Goal: Task Accomplishment & Management: Complete application form

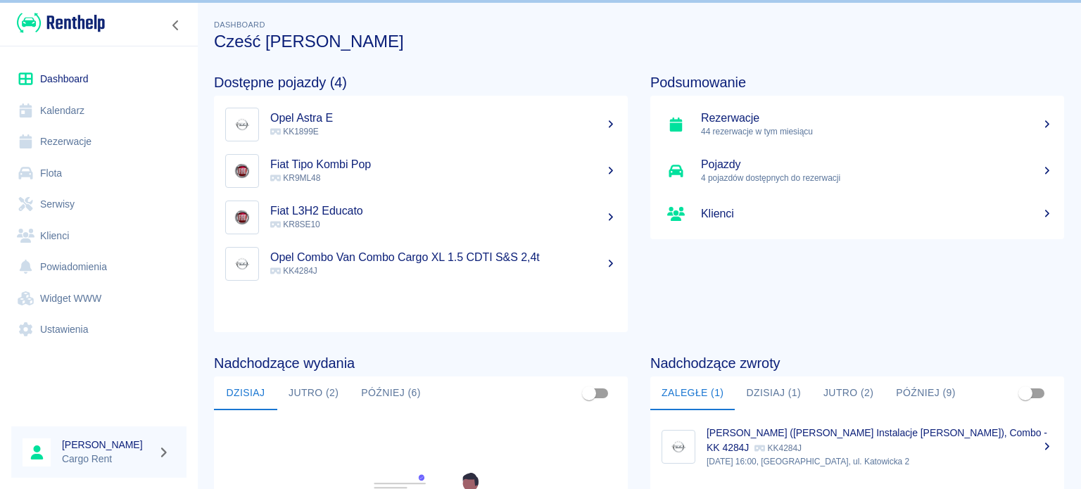
click at [121, 113] on link "Kalendarz" at bounding box center [98, 111] width 175 height 32
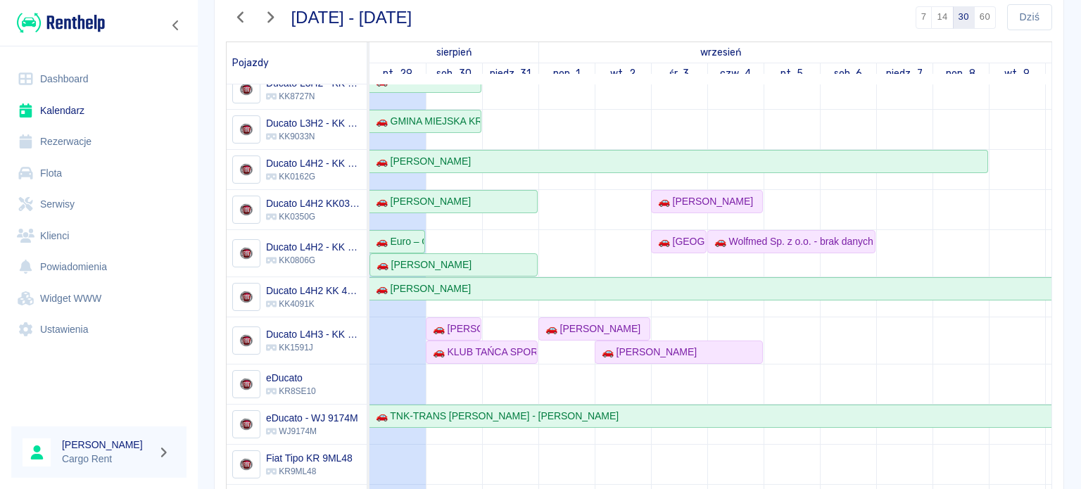
scroll to position [122, 0]
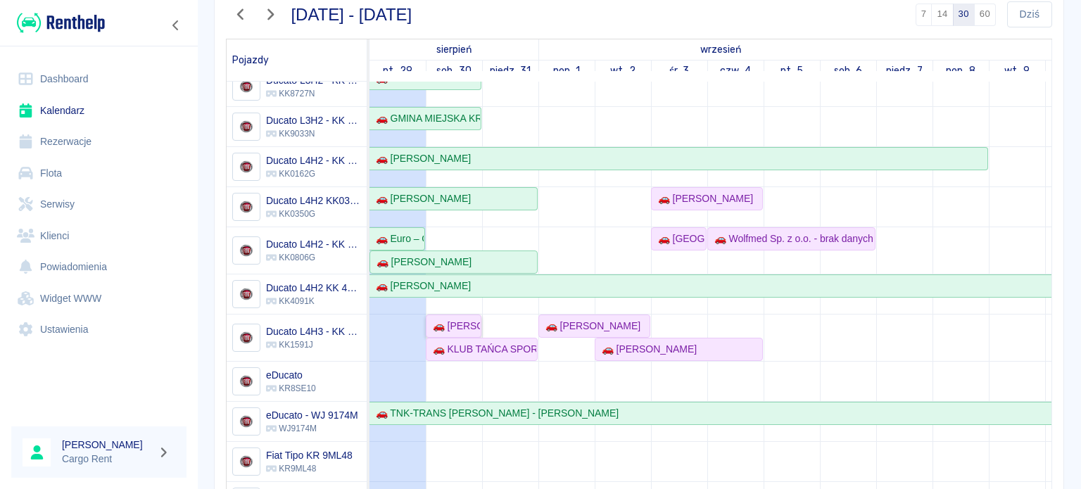
click at [478, 319] on div "🚗 [PERSON_NAME]" at bounding box center [453, 326] width 53 height 15
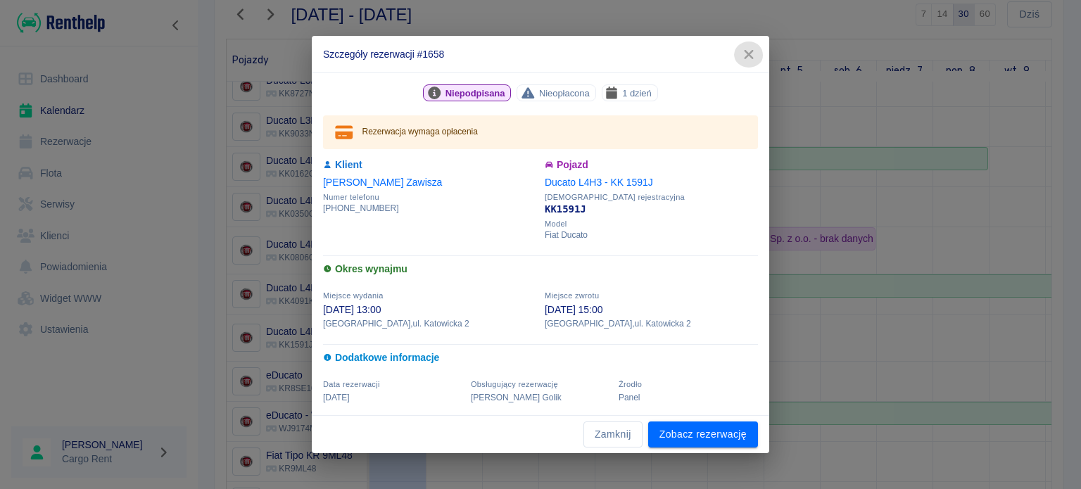
click at [749, 50] on icon "button" at bounding box center [748, 54] width 18 height 15
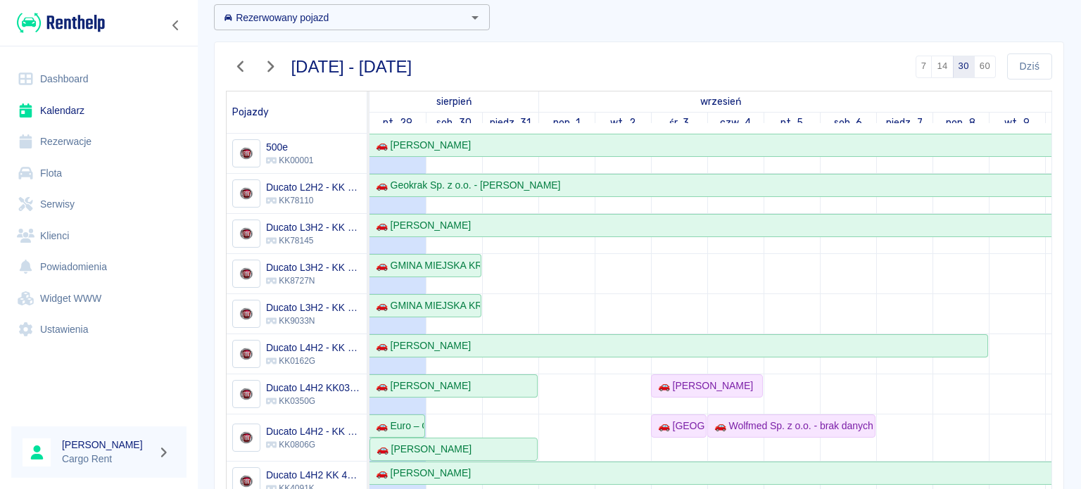
scroll to position [0, 0]
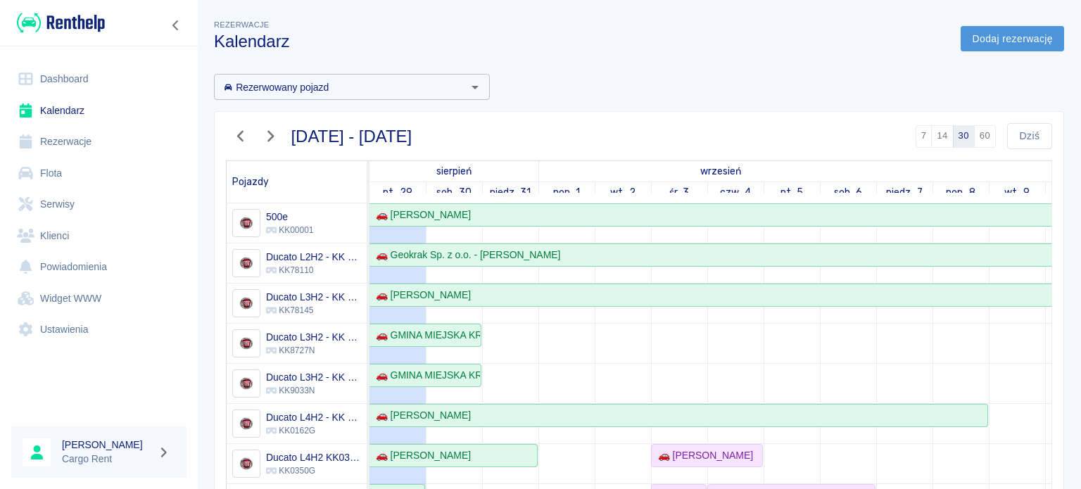
click at [974, 51] on link "Dodaj rezerwację" at bounding box center [1011, 39] width 103 height 26
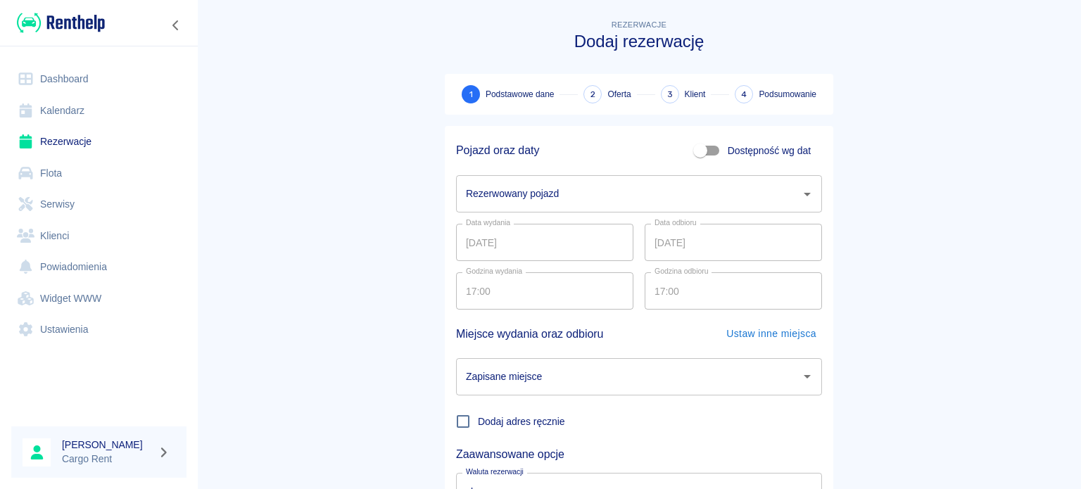
click at [651, 201] on input "Rezerwowany pojazd" at bounding box center [628, 194] width 332 height 25
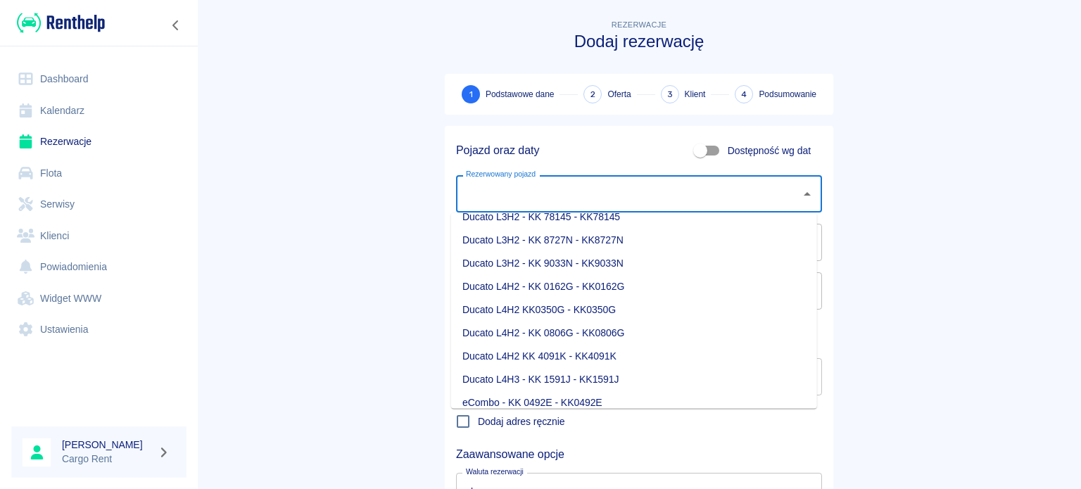
scroll to position [106, 0]
click at [585, 374] on li "Ducato L4H3 - KK 1591J - KK1591J" at bounding box center [634, 378] width 366 height 23
type input "Ducato L4H3 - KK 1591J - KK1591J"
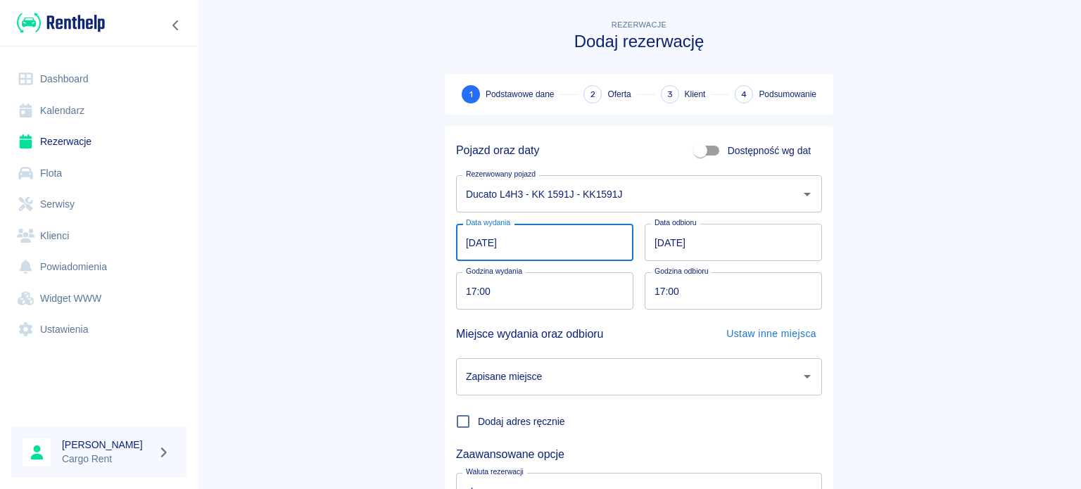
click at [463, 246] on input "[DATE]" at bounding box center [544, 242] width 177 height 37
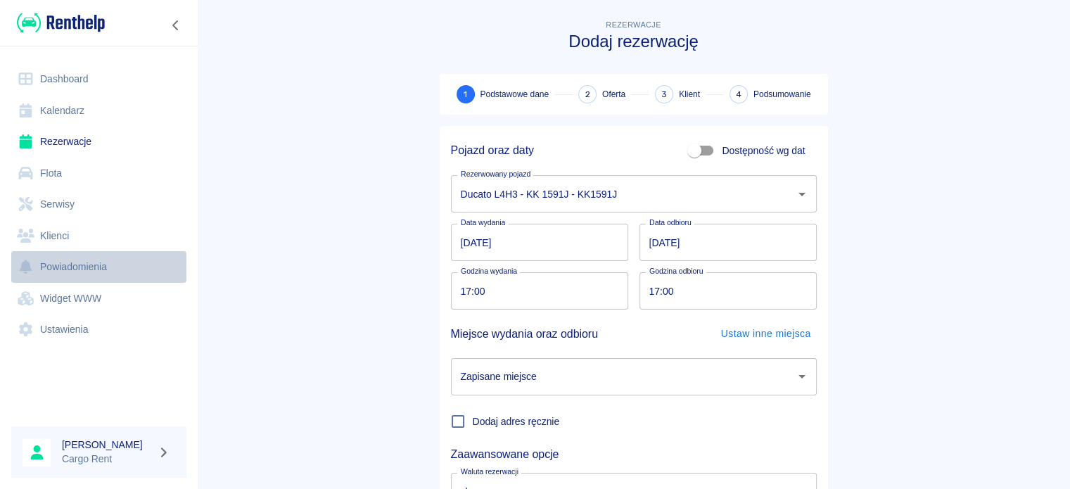
click at [169, 281] on link "Powiadomienia" at bounding box center [98, 267] width 175 height 32
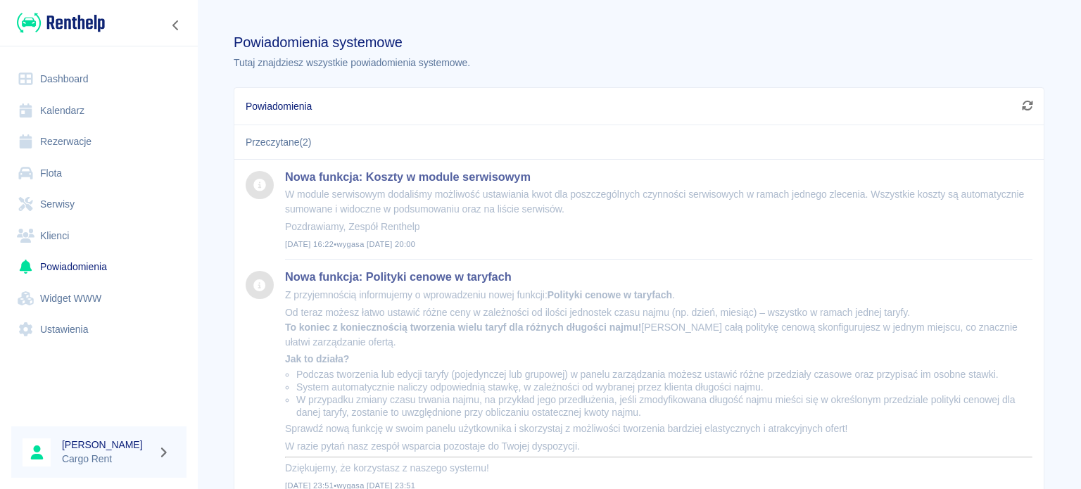
click at [189, 25] on div at bounding box center [99, 23] width 198 height 46
click at [162, 27] on div at bounding box center [99, 23] width 198 height 46
click at [177, 25] on icon "Zwiń nawigację" at bounding box center [176, 25] width 14 height 11
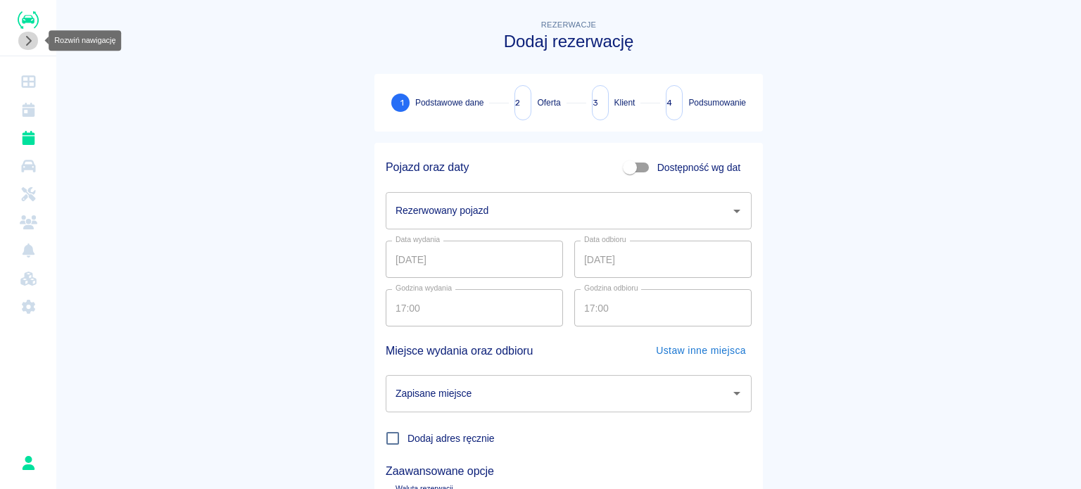
click at [23, 39] on icon "Rozwiń nawigację" at bounding box center [28, 40] width 14 height 11
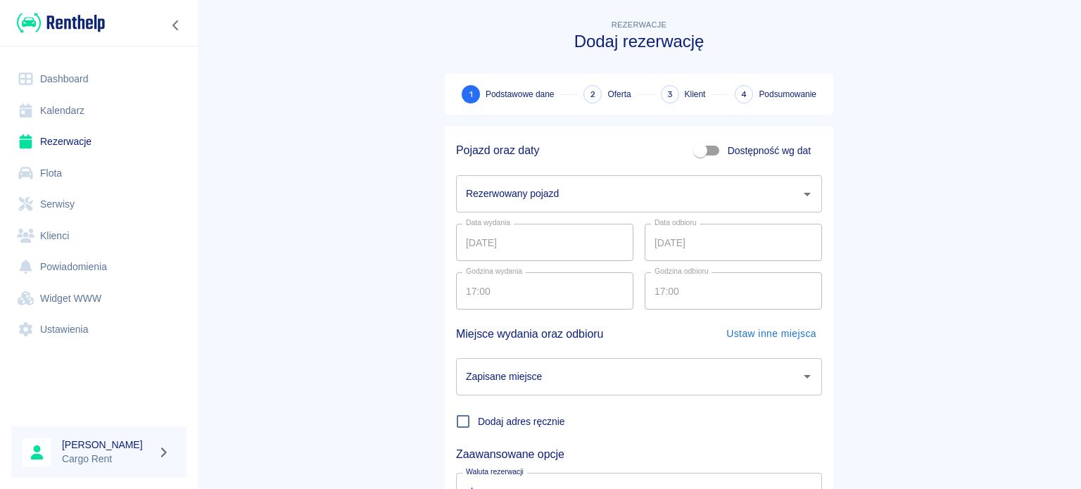
click at [470, 185] on input "Rezerwowany pojazd" at bounding box center [628, 194] width 332 height 25
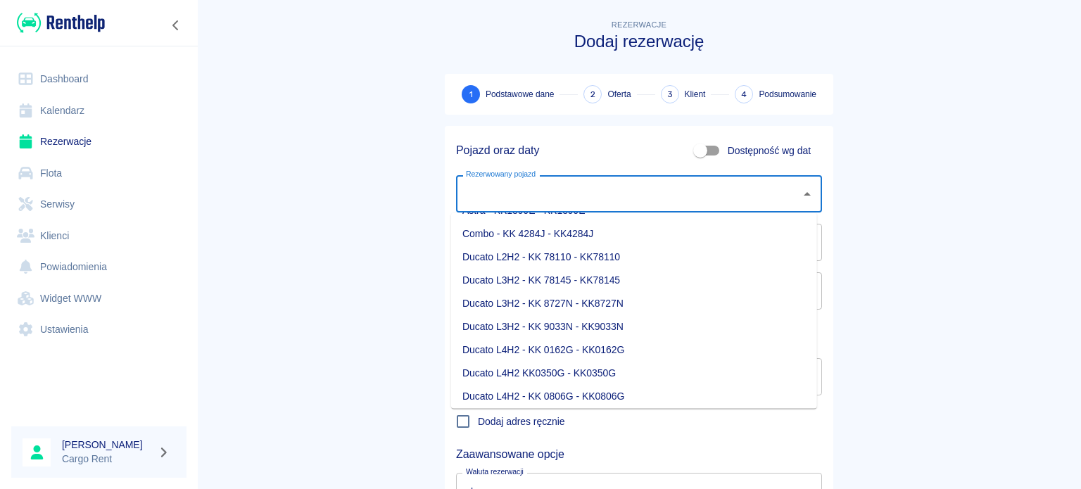
scroll to position [78, 0]
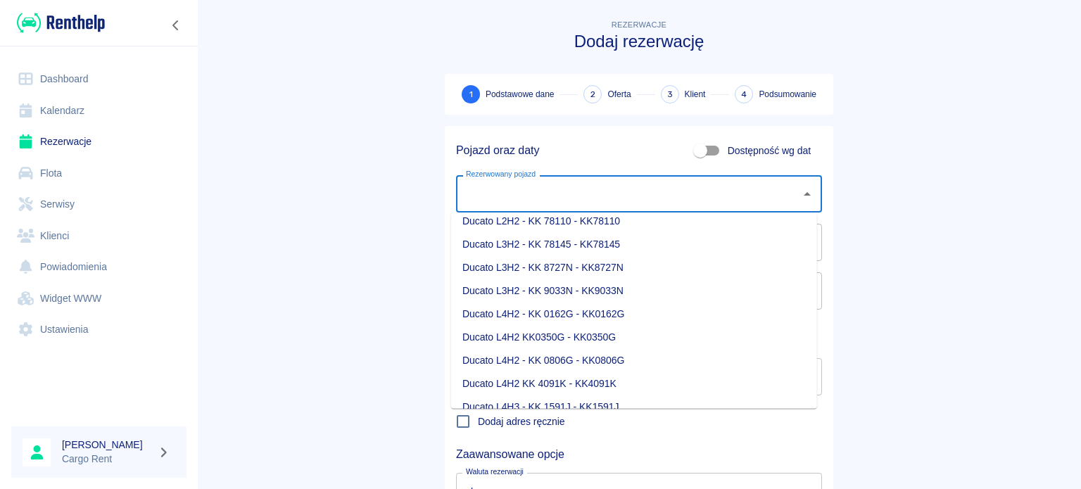
click at [531, 395] on li "Ducato L4H3 - KK 1591J - KK1591J" at bounding box center [634, 406] width 366 height 23
type input "Ducato L4H3 - KK 1591J - KK1591J"
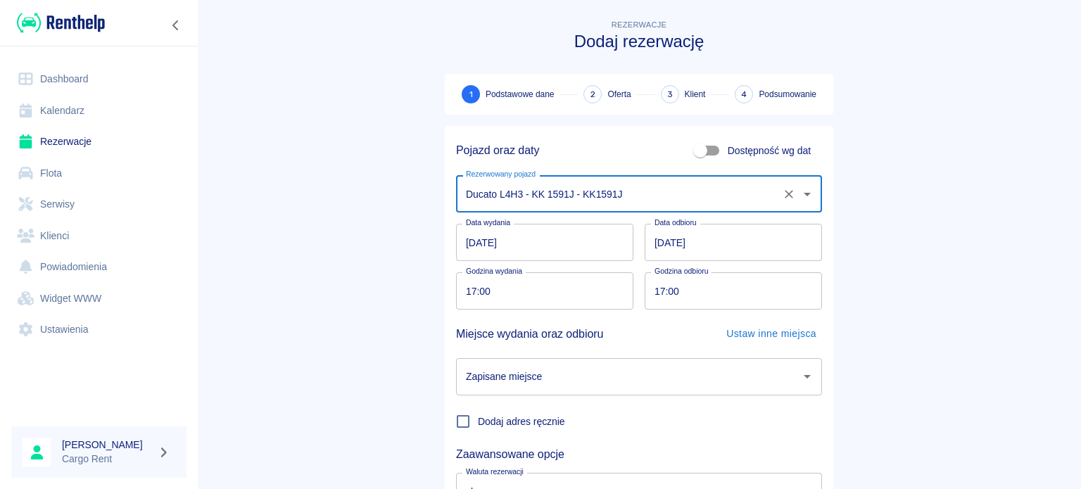
click at [464, 239] on input "[DATE]" at bounding box center [544, 242] width 177 height 37
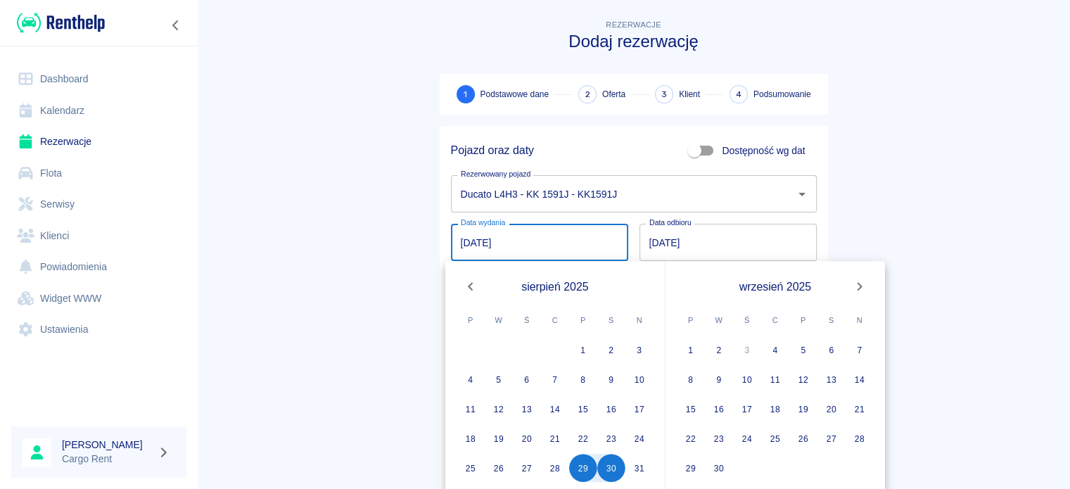
click at [367, 261] on main "Rezerwacje Dodaj rezerwację 1 Podstawowe dane 2 Oferta 3 Klient 4 Podsumowanie …" at bounding box center [633, 293] width 873 height 553
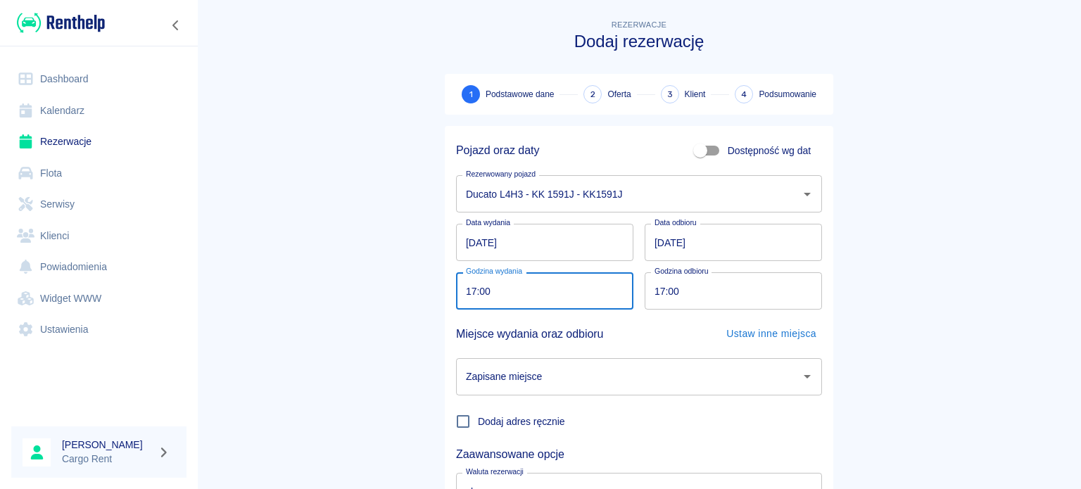
click at [456, 289] on input "17:00" at bounding box center [539, 290] width 167 height 37
type input "19:00"
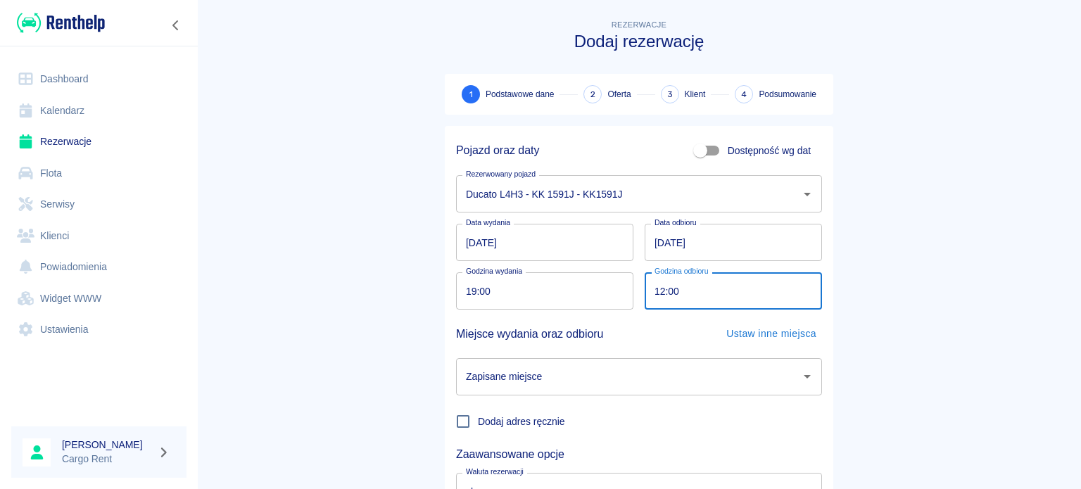
type input "12:00"
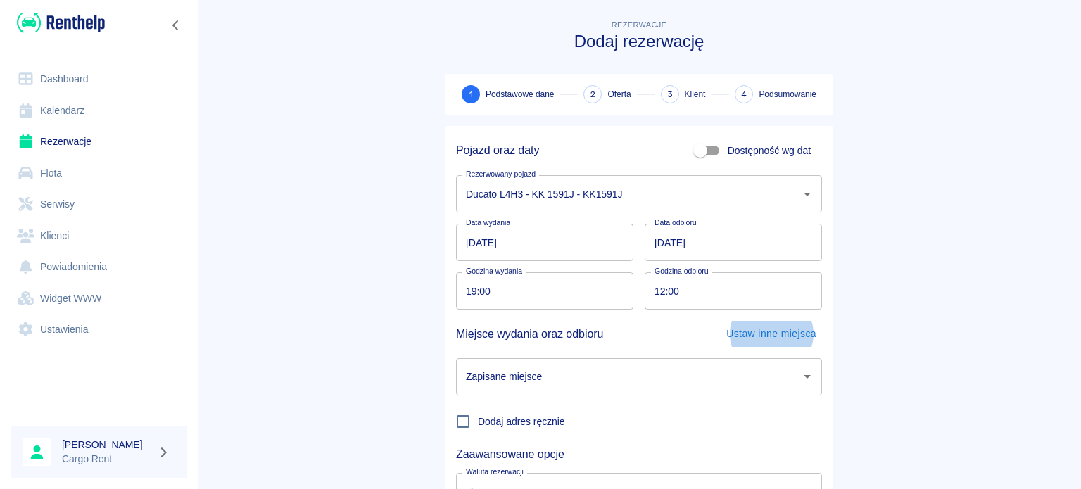
click at [523, 358] on div "Zapisane miejsce" at bounding box center [639, 376] width 366 height 37
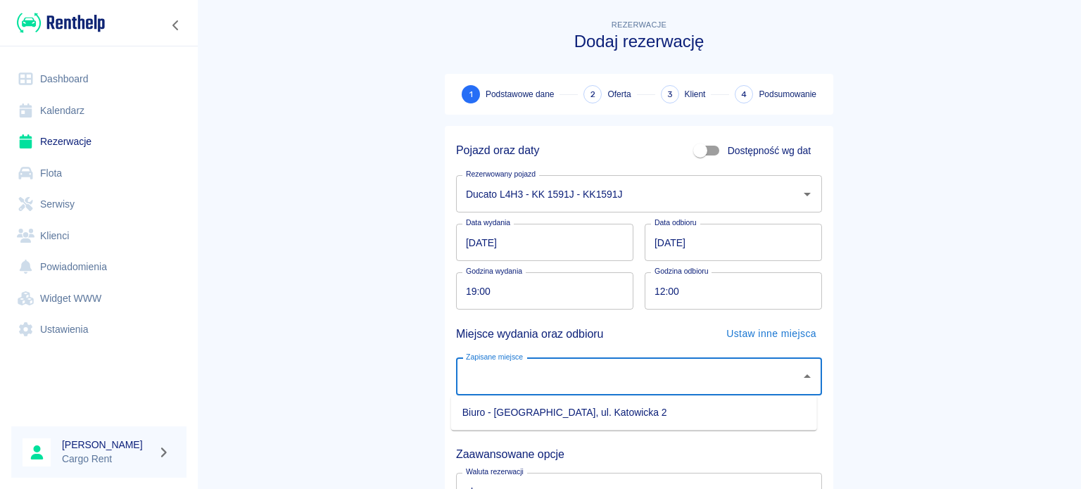
click at [501, 404] on li "Biuro - [GEOGRAPHIC_DATA], ul. Katowicka 2" at bounding box center [634, 412] width 366 height 23
type input "Biuro - [GEOGRAPHIC_DATA], ul. Katowicka 2"
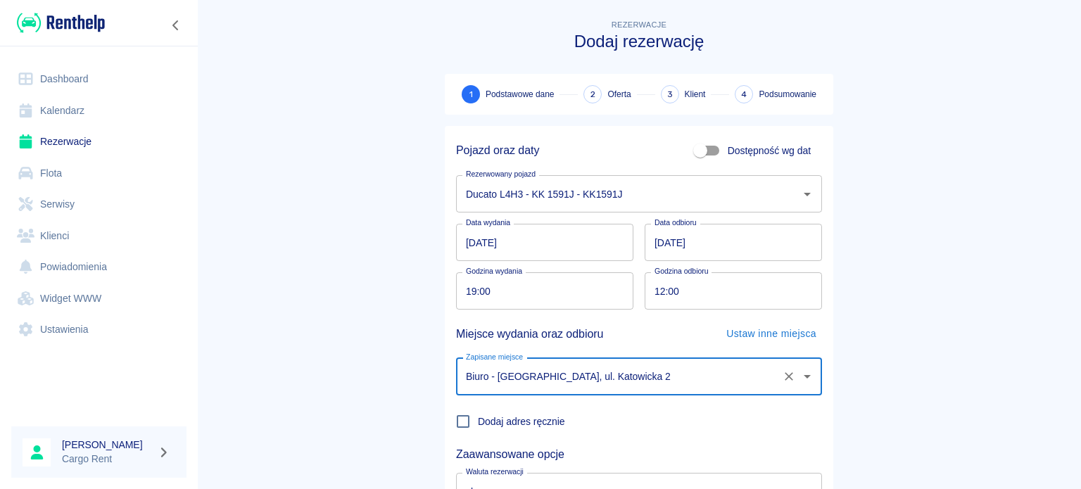
scroll to position [121, 0]
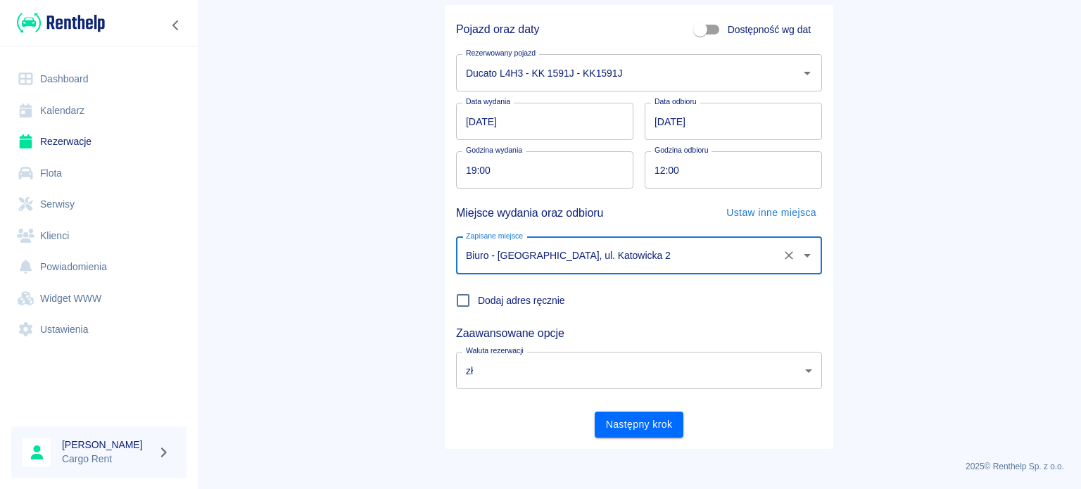
click at [642, 435] on button "Następny krok" at bounding box center [638, 425] width 89 height 26
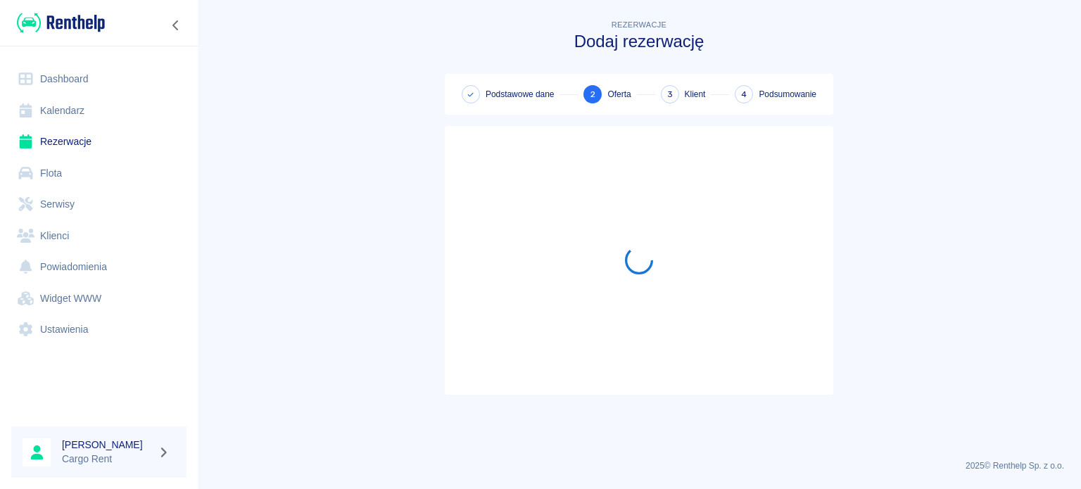
click at [642, 428] on main "Rezerwacje Dodaj rezerwację Podstawowe dane 2 Oferta 3 Klient 4 Podsumowanie" at bounding box center [639, 232] width 884 height 431
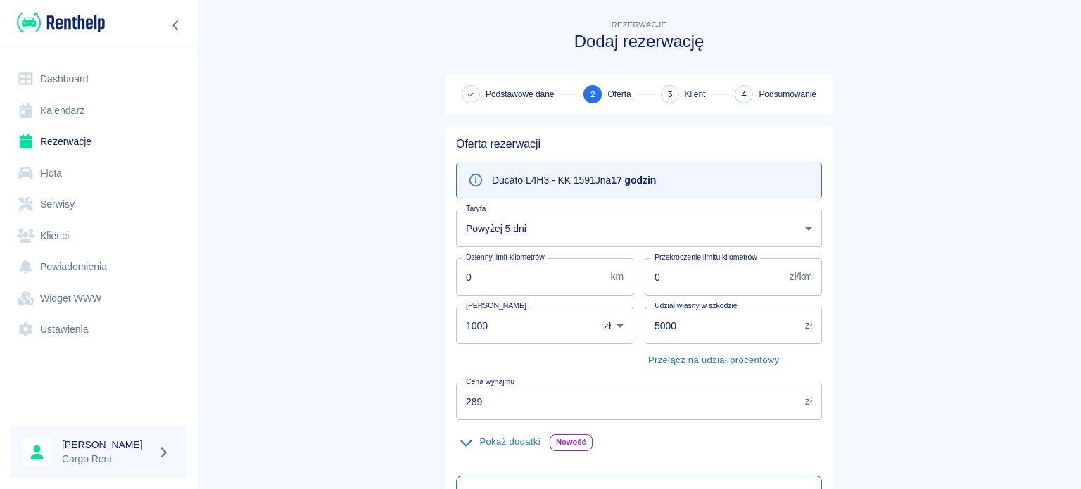
click at [537, 236] on body "Używamy plików Cookies, by zapewnić Ci najlepsze możliwe doświadczenie. Aby dow…" at bounding box center [540, 244] width 1081 height 489
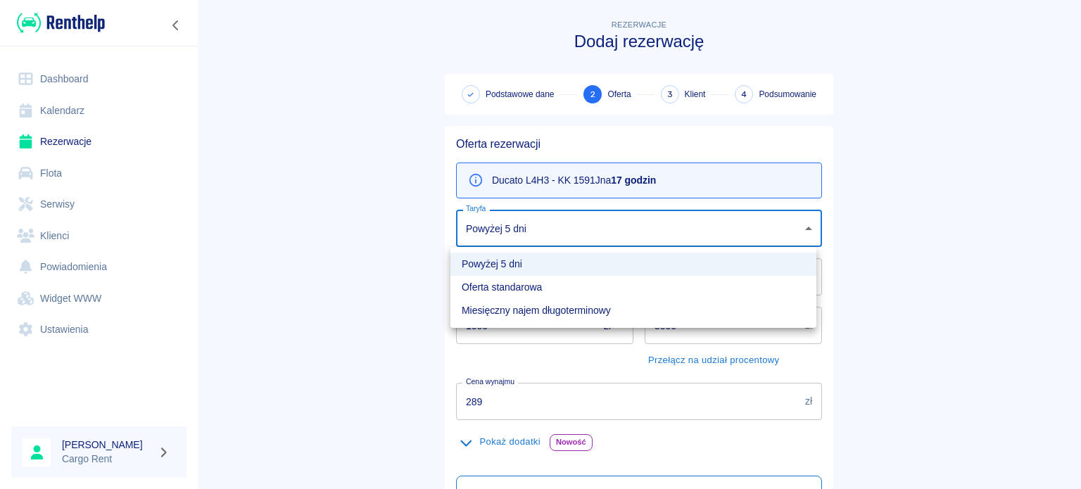
click at [523, 280] on li "Oferta standarowa" at bounding box center [633, 287] width 366 height 23
type input "b8f65f0d-a527-40e2-b6d7-9ee6f30439a2"
type input "319"
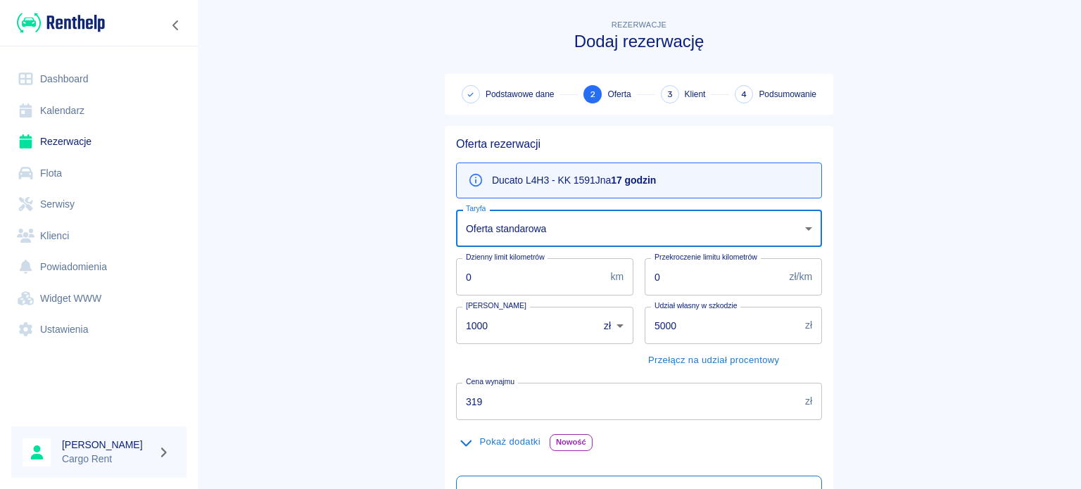
click at [498, 234] on body "Używamy plików Cookies, by zapewnić Ci najlepsze możliwe doświadczenie. Aby dow…" at bounding box center [540, 244] width 1081 height 489
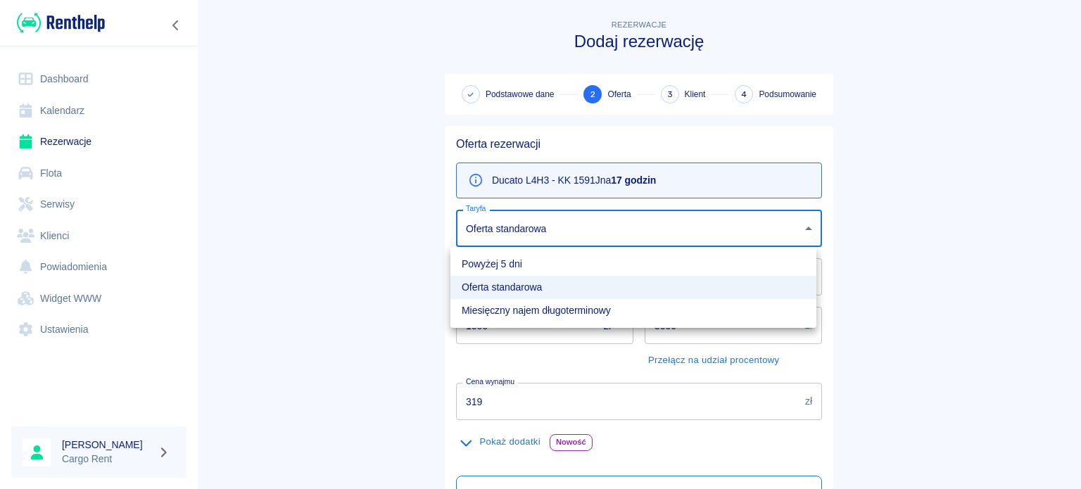
click at [495, 272] on li "Powyżej 5 dni" at bounding box center [633, 264] width 366 height 23
type input "bc549e20-c587-477b-b1fc-8a1a8dce62ed"
type input "289"
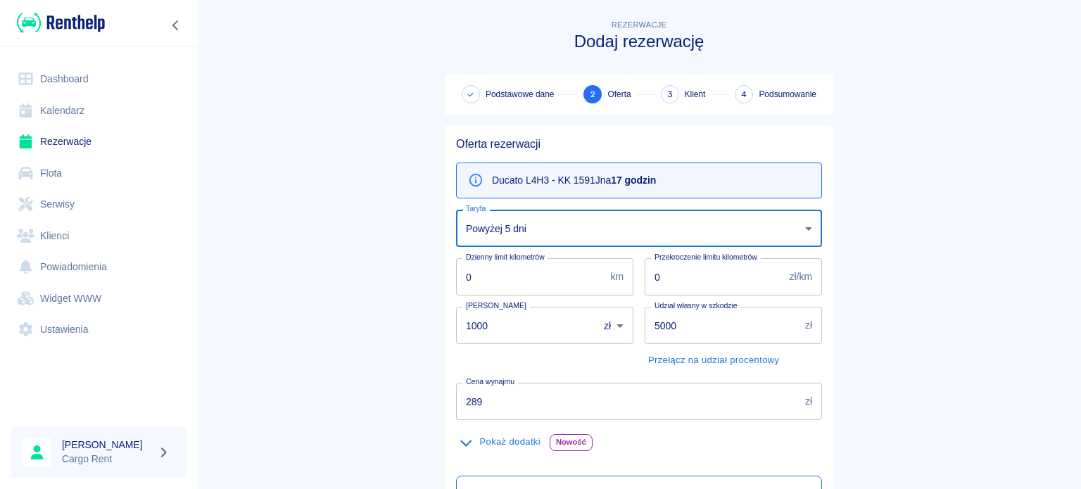
drag, startPoint x: 495, startPoint y: 310, endPoint x: 385, endPoint y: 303, distance: 110.0
click at [392, 308] on main "Rezerwacje Dodaj rezerwację Podstawowe dane 2 Oferta 3 Klient 4 Podsumowanie Of…" at bounding box center [639, 357] width 884 height 680
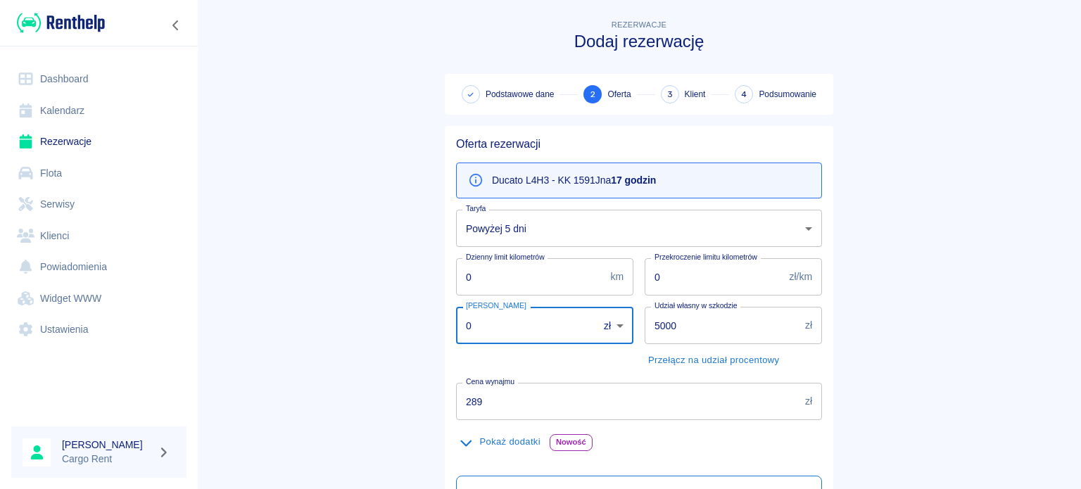
type input "0"
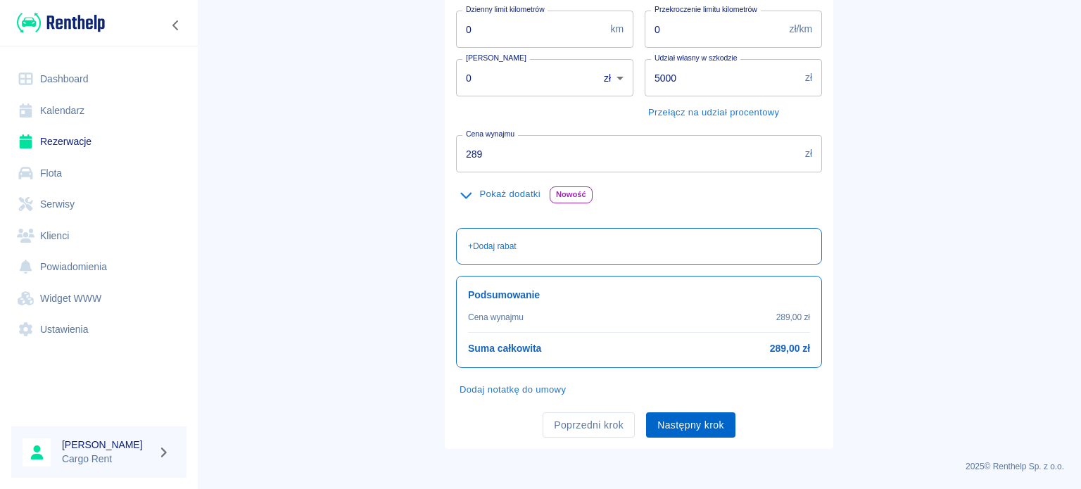
click at [689, 424] on button "Następny krok" at bounding box center [690, 425] width 89 height 26
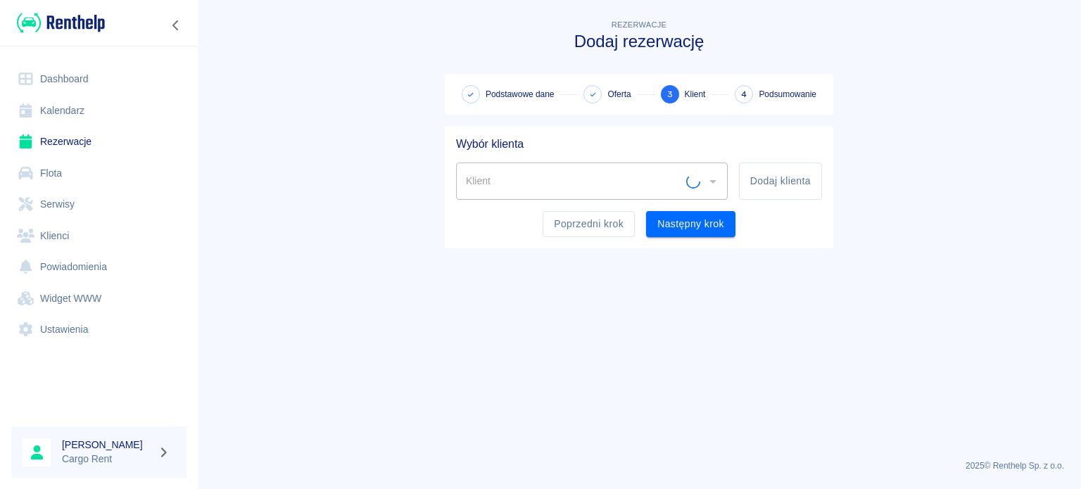
scroll to position [0, 0]
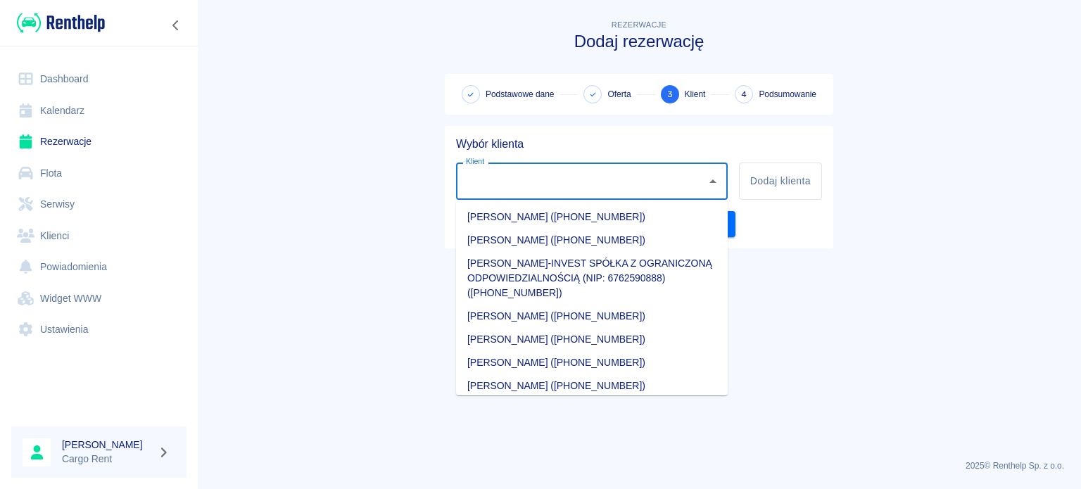
click at [575, 167] on div "Klient" at bounding box center [592, 181] width 272 height 37
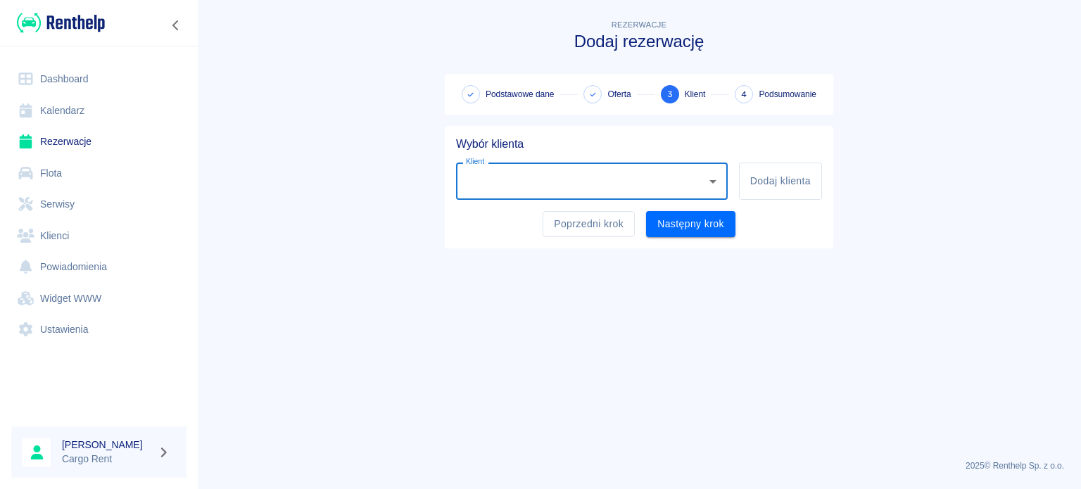
type input "R"
click at [573, 210] on li "[PERSON_NAME] ([PHONE_NUMBER])" at bounding box center [592, 216] width 272 height 23
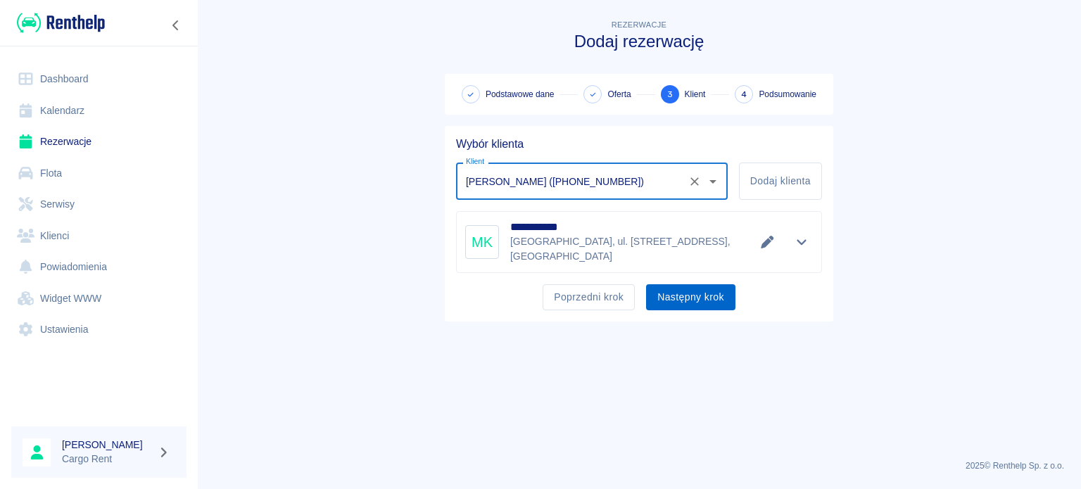
type input "[PERSON_NAME] ([PHONE_NUMBER])"
click at [667, 284] on button "Następny krok" at bounding box center [690, 297] width 89 height 26
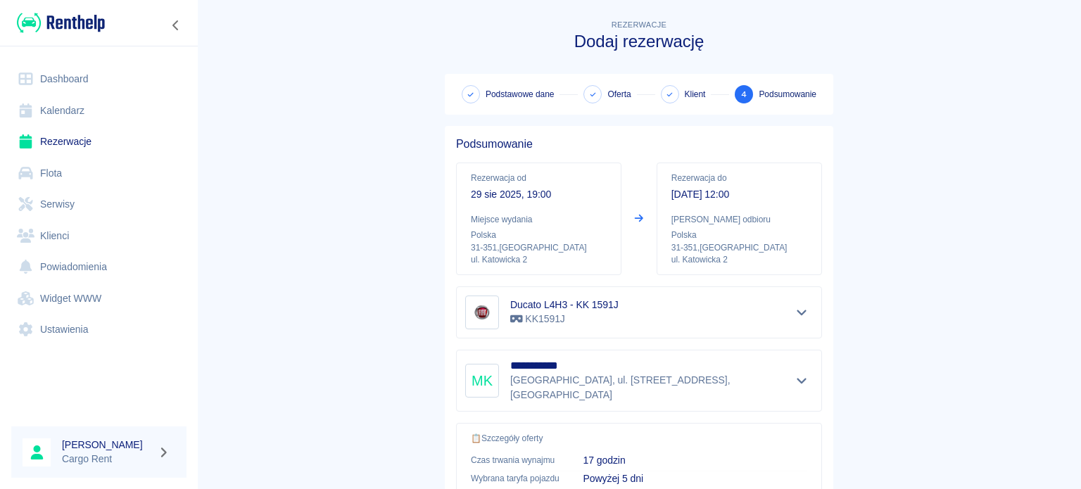
scroll to position [267, 0]
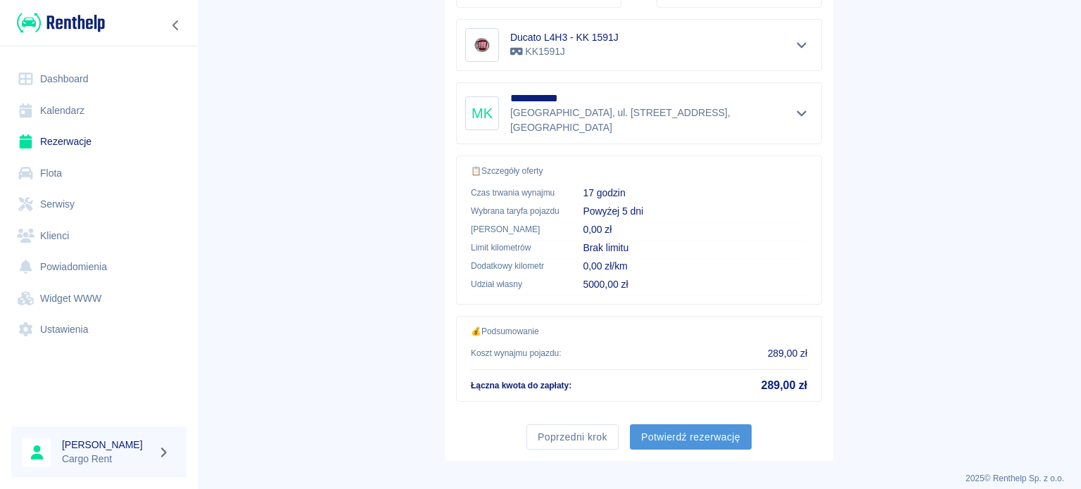
click at [668, 433] on button "Potwierdź rezerwację" at bounding box center [691, 437] width 122 height 26
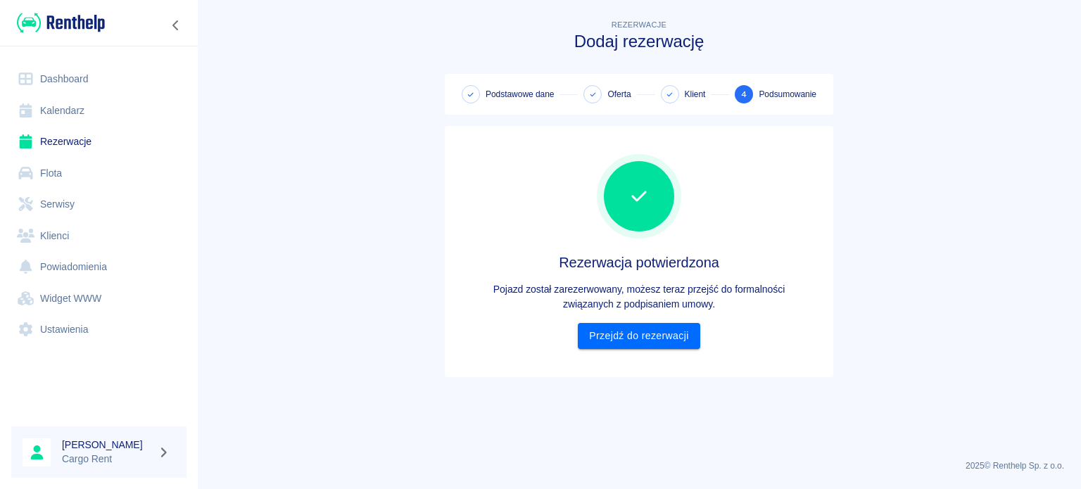
scroll to position [0, 0]
